Goal: Transaction & Acquisition: Purchase product/service

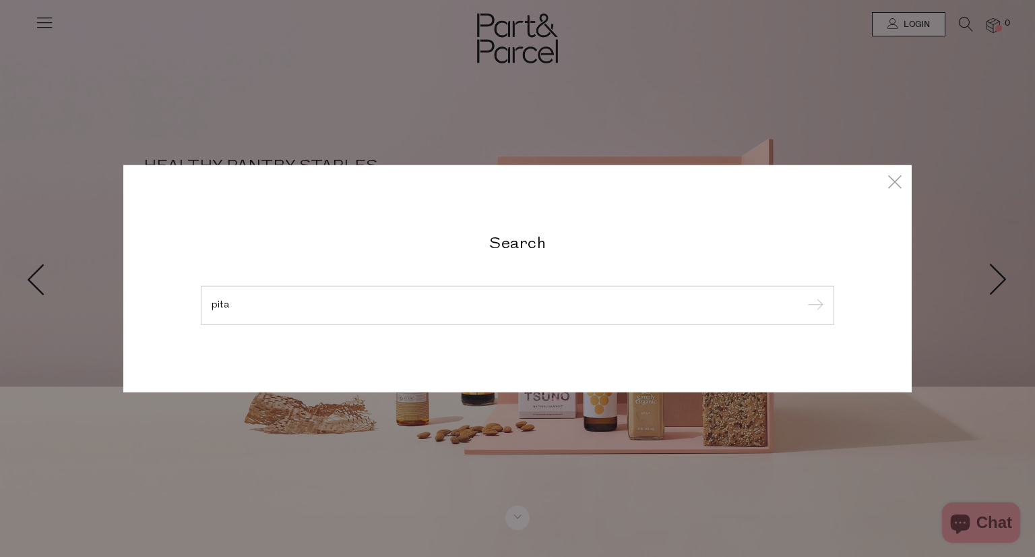
type input "pita"
click at [803, 296] on input "submit" at bounding box center [813, 306] width 20 height 20
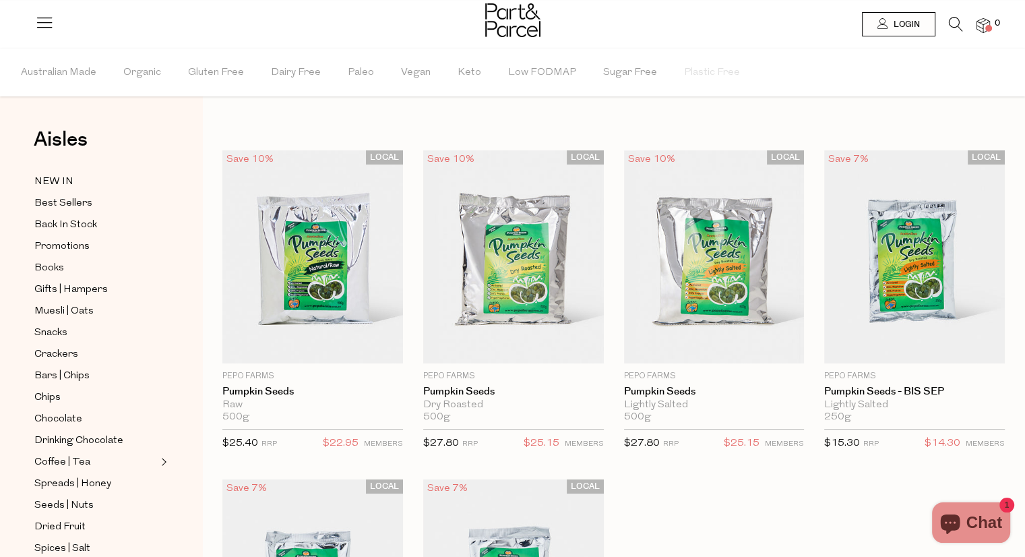
click at [953, 22] on icon at bounding box center [956, 24] width 14 height 15
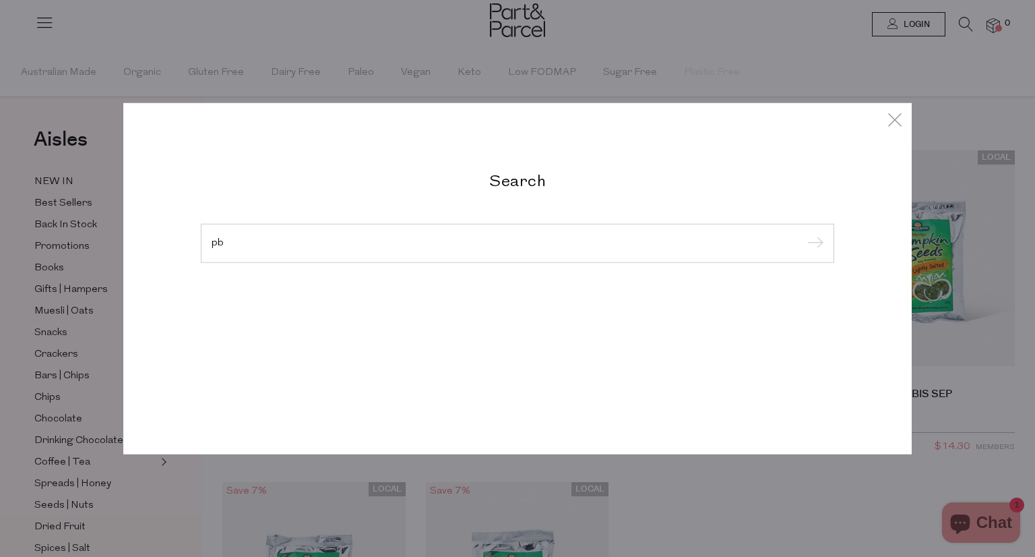
type input "p"
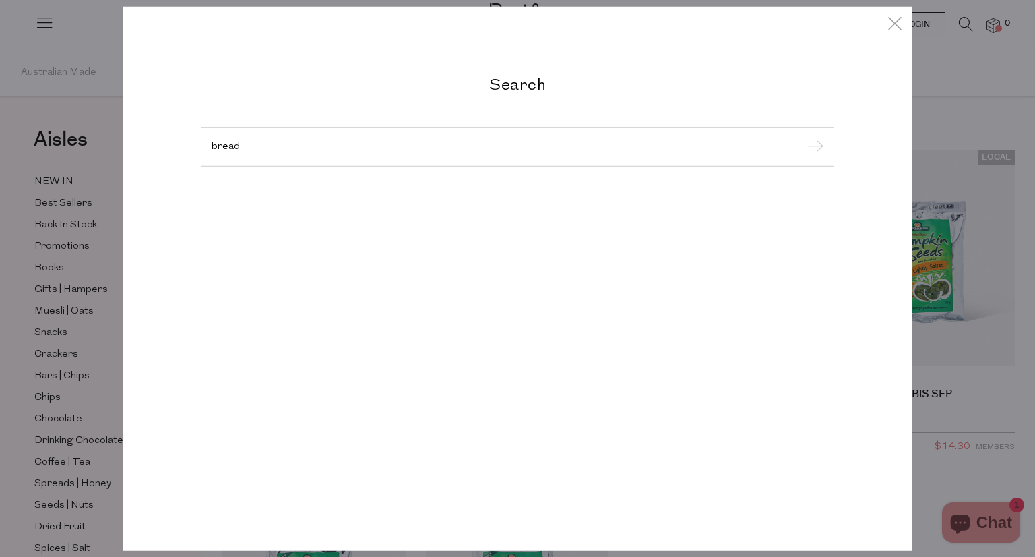
type input "bread"
click at [803, 137] on input "submit" at bounding box center [813, 147] width 20 height 20
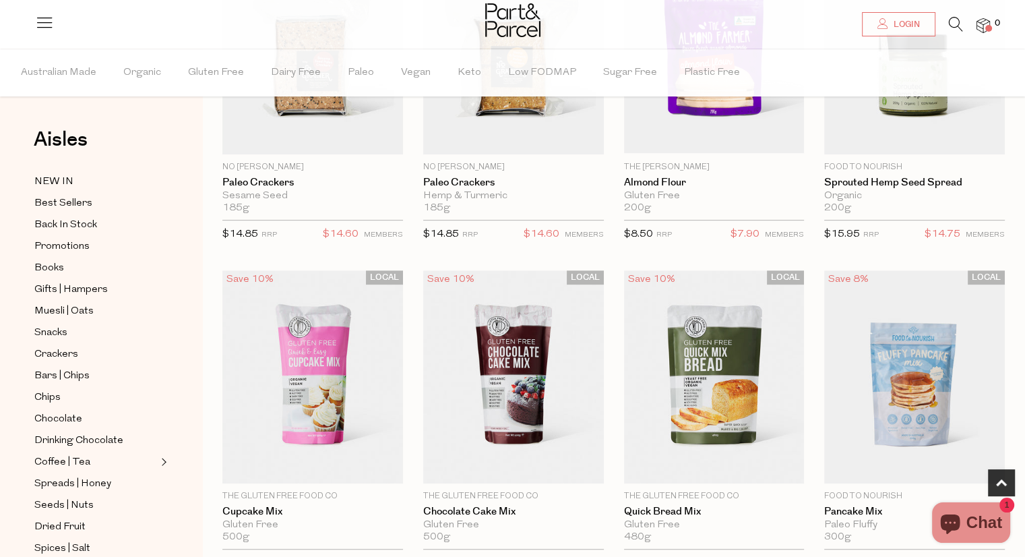
scroll to position [404, 0]
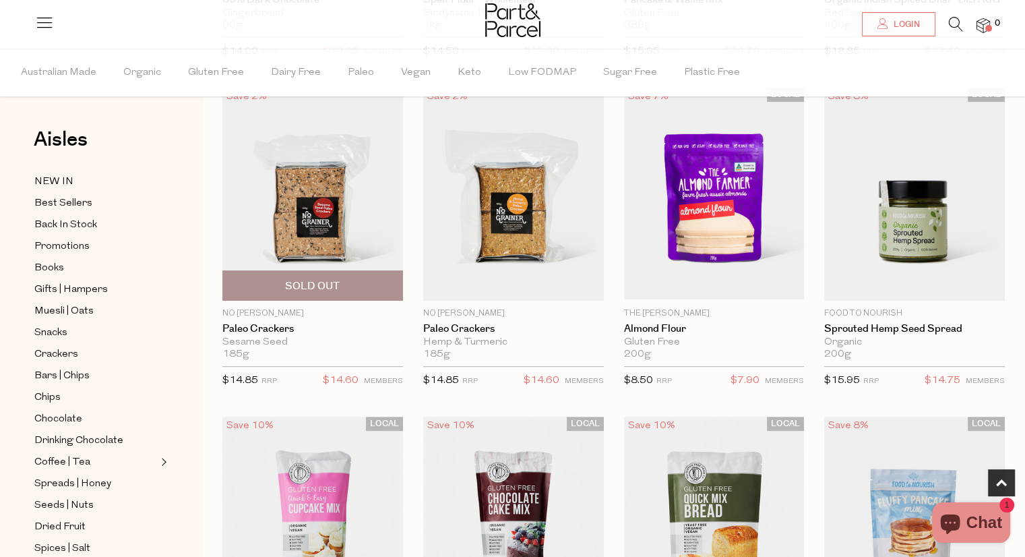
click at [288, 219] on img at bounding box center [312, 194] width 181 height 213
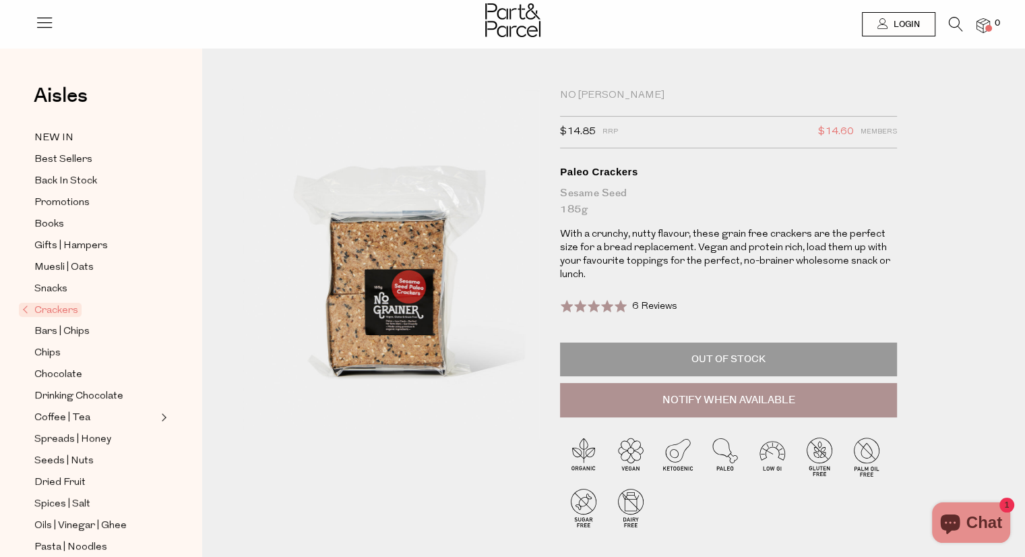
click at [376, 336] on img at bounding box center [391, 264] width 297 height 350
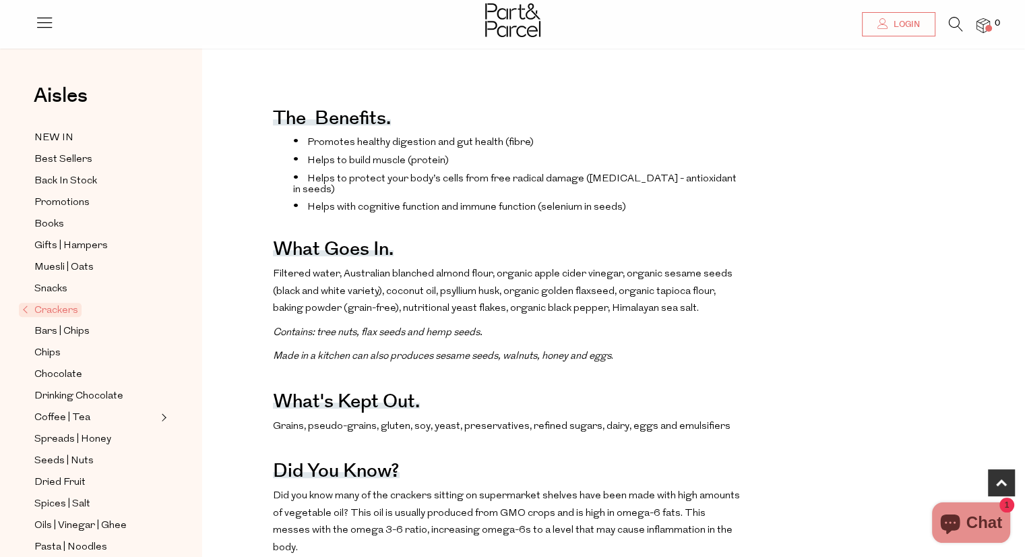
scroll to position [607, 0]
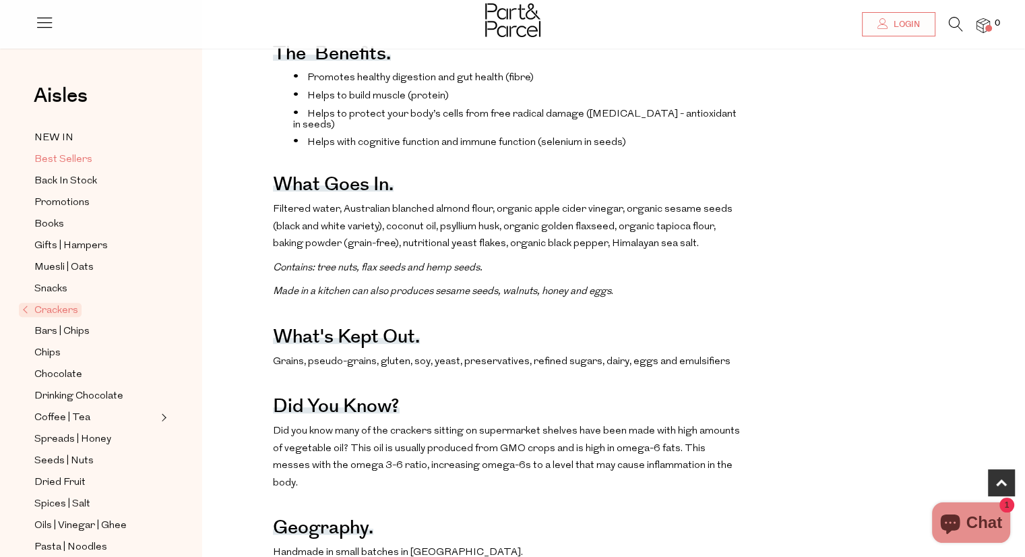
click at [81, 154] on span "Best Sellers" at bounding box center [63, 160] width 58 height 16
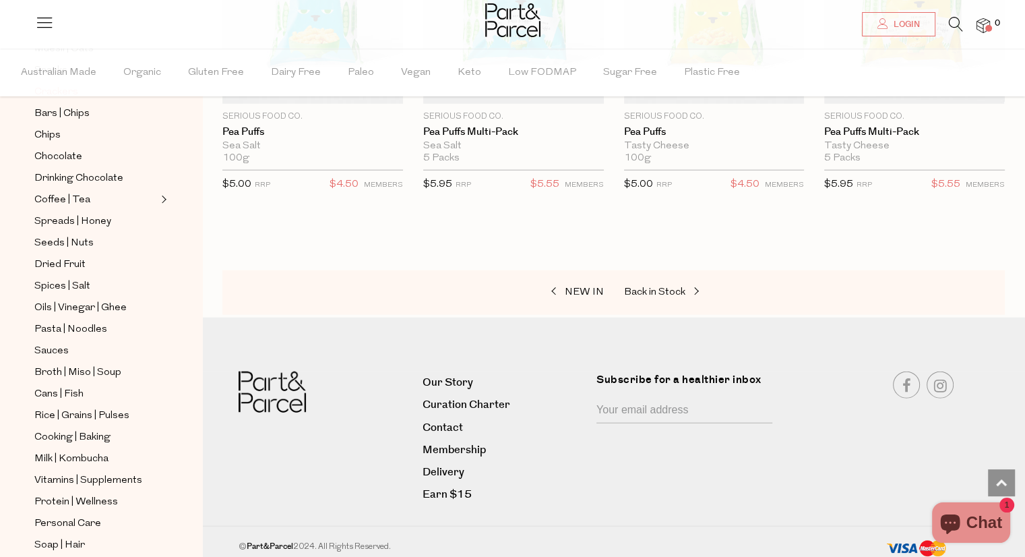
scroll to position [270, 0]
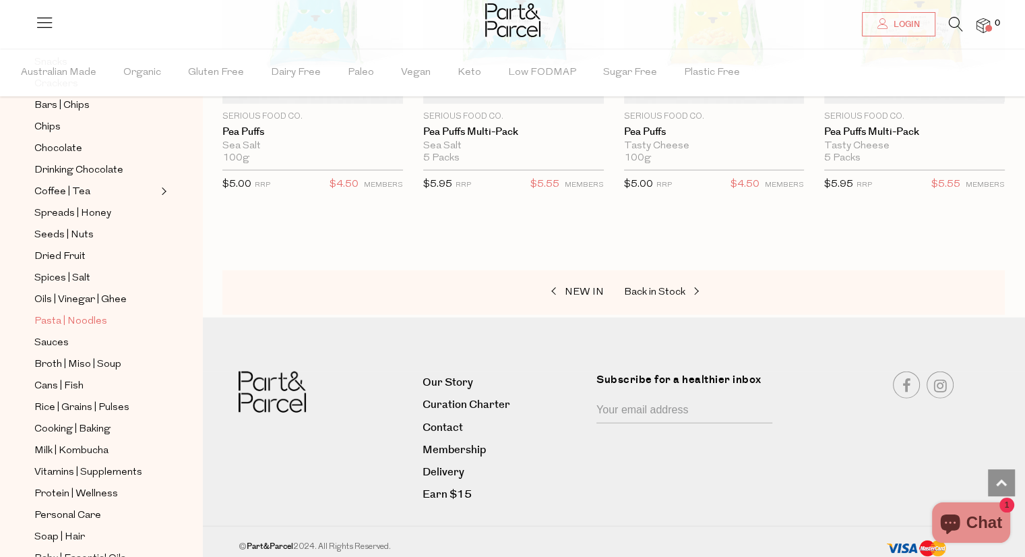
click at [65, 319] on span "Pasta | Noodles" at bounding box center [70, 321] width 73 height 16
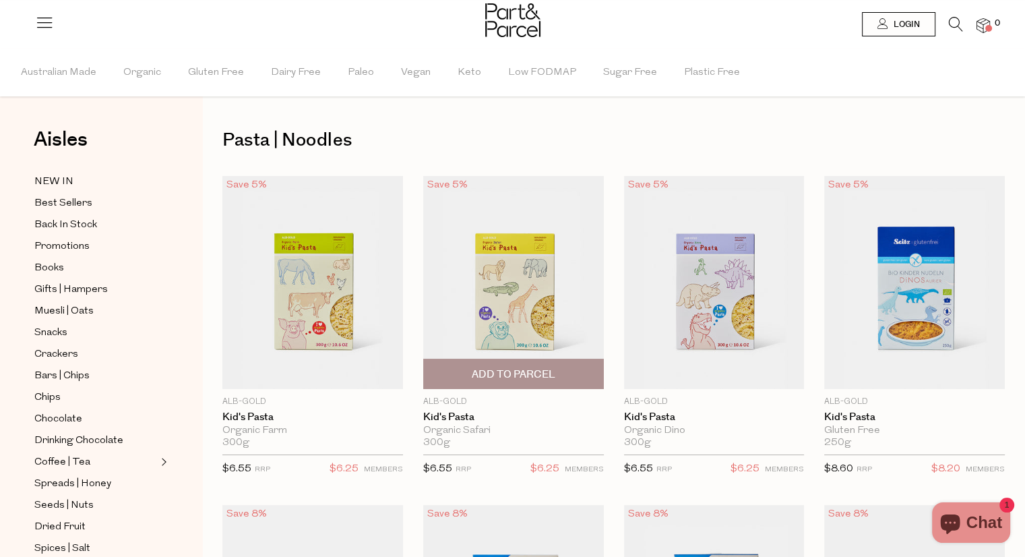
click at [510, 307] on img at bounding box center [513, 282] width 181 height 213
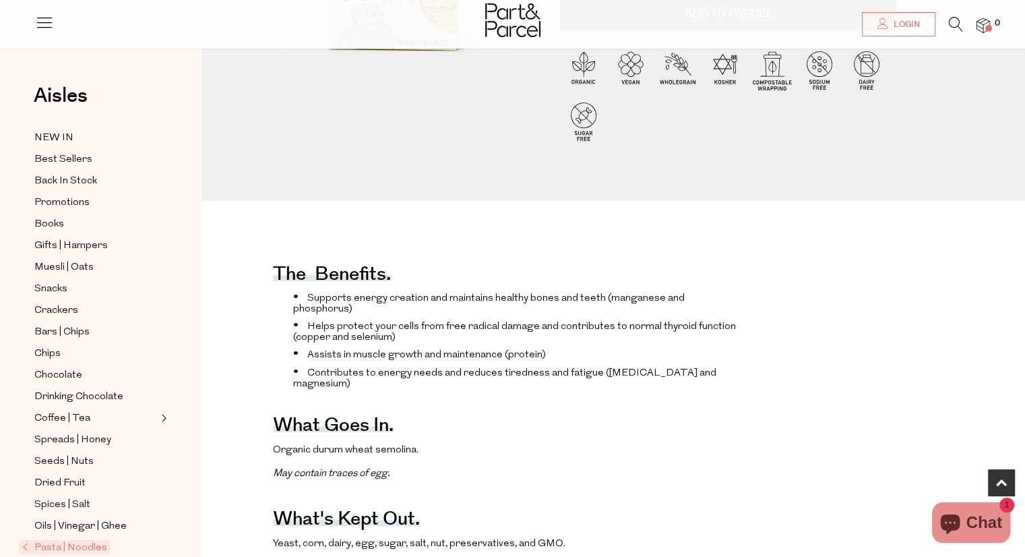
scroll to position [472, 0]
